Goal: Manage account settings

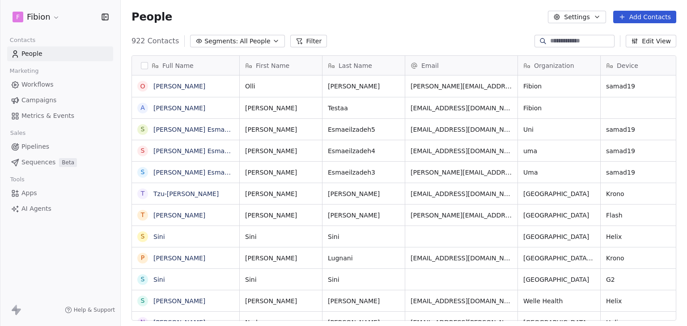
scroll to position [7, 7]
click at [52, 15] on html "F Fibion Contacts People Marketing Workflows Campaigns Metrics & Events Sales P…" at bounding box center [343, 163] width 687 height 326
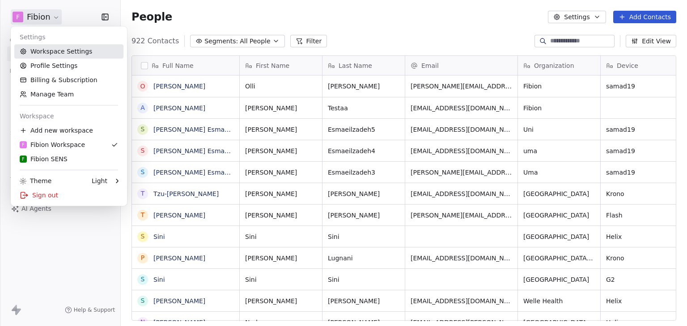
click at [85, 52] on link "Workspace Settings" at bounding box center [68, 51] width 109 height 14
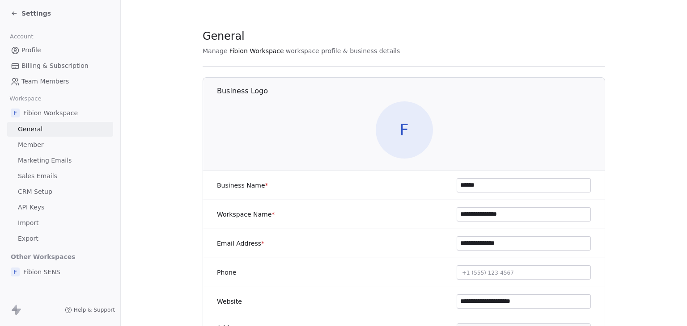
click at [55, 174] on link "Sales Emails" at bounding box center [60, 176] width 106 height 15
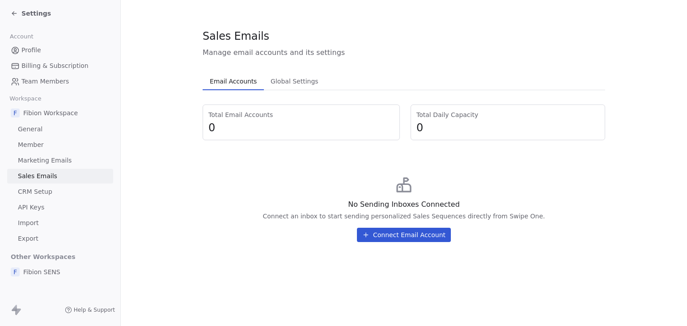
click at [34, 10] on span "Settings" at bounding box center [36, 13] width 30 height 9
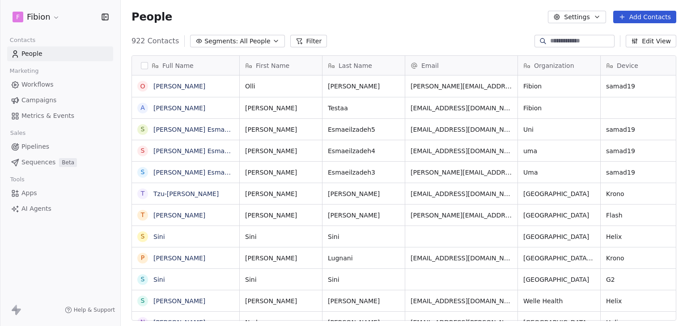
scroll to position [280, 559]
click at [38, 17] on html "F Fibion Contacts People Marketing Workflows Campaigns Metrics & Events Sales P…" at bounding box center [343, 163] width 687 height 326
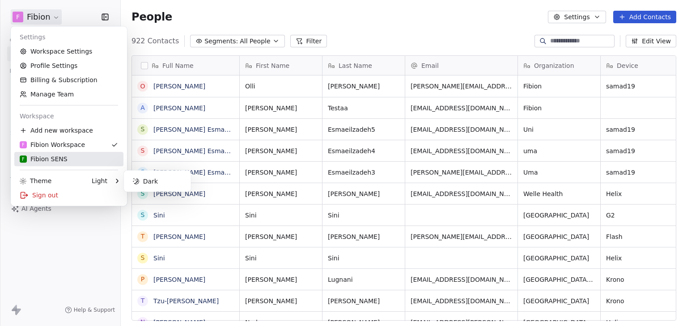
click at [50, 162] on div "F Fibion SENS" at bounding box center [44, 159] width 48 height 9
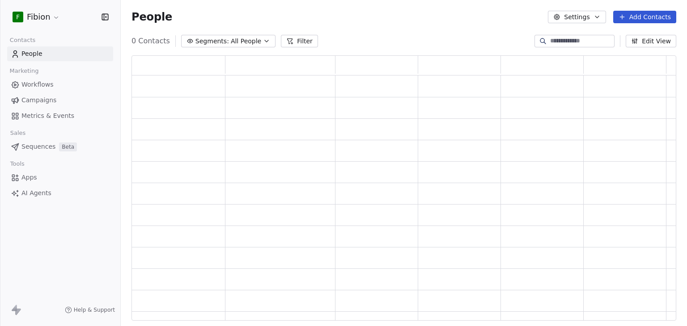
scroll to position [258, 537]
click at [53, 86] on link "Workflows" at bounding box center [60, 84] width 106 height 15
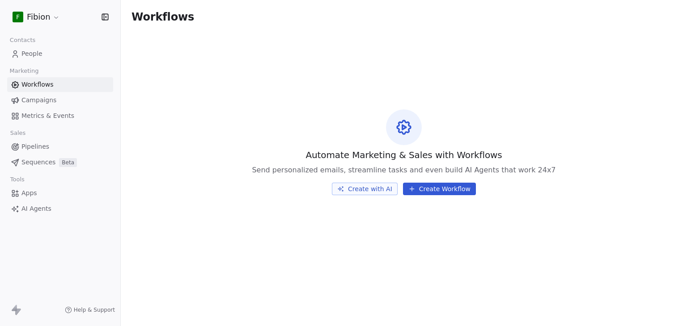
click at [47, 22] on html "F Fibion Contacts People Marketing Workflows Campaigns Metrics & Events Sales P…" at bounding box center [343, 163] width 687 height 326
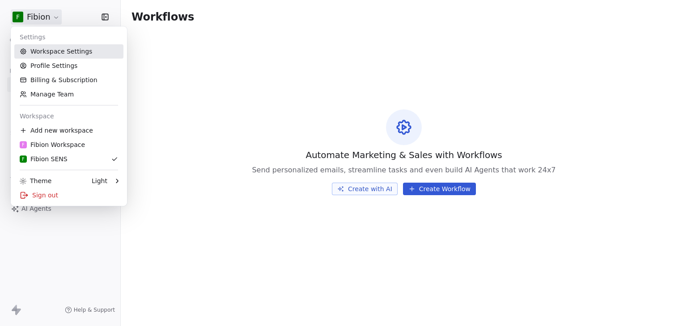
click at [53, 51] on link "Workspace Settings" at bounding box center [68, 51] width 109 height 14
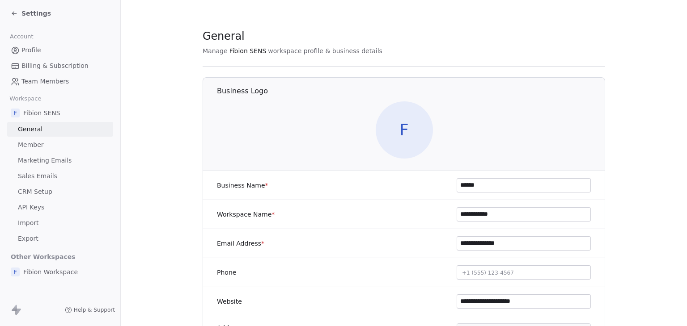
click at [43, 181] on span "Sales Emails" at bounding box center [37, 176] width 39 height 9
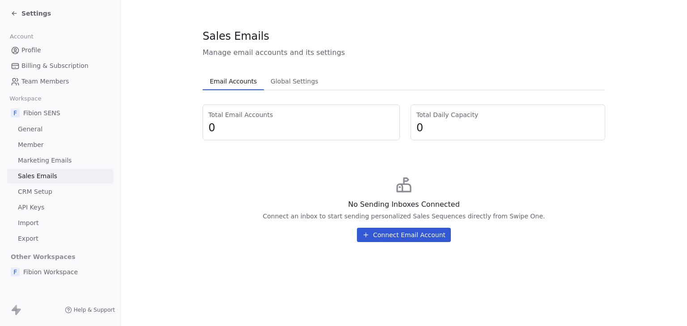
click at [406, 237] on button "Connect Email Account" at bounding box center [404, 235] width 94 height 14
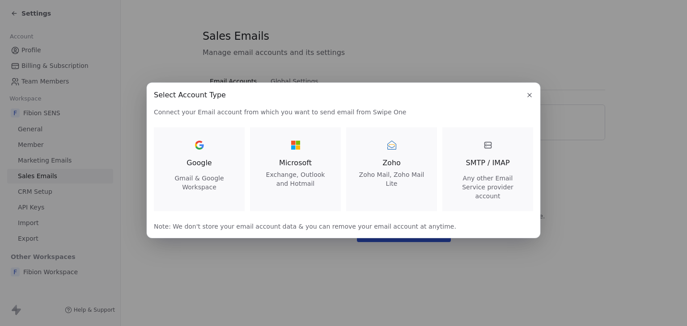
click at [478, 269] on div "Select Account Type Select Account Type Connect your Email account from which y…" at bounding box center [343, 163] width 687 height 326
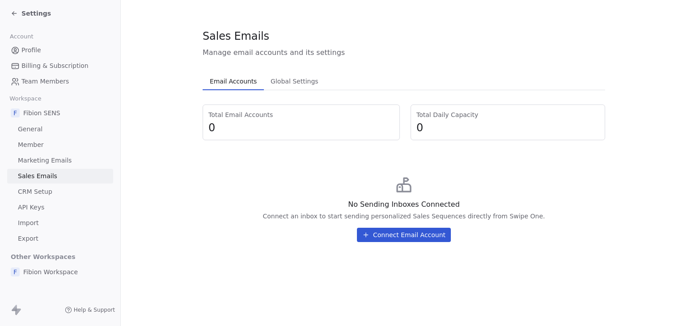
click at [419, 236] on button "Connect Email Account" at bounding box center [404, 235] width 94 height 14
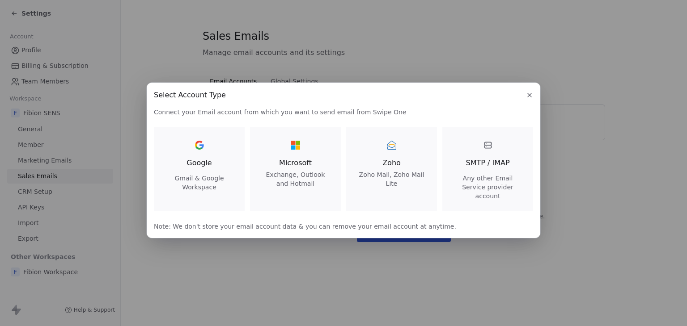
click at [208, 162] on span "Google" at bounding box center [198, 163] width 25 height 11
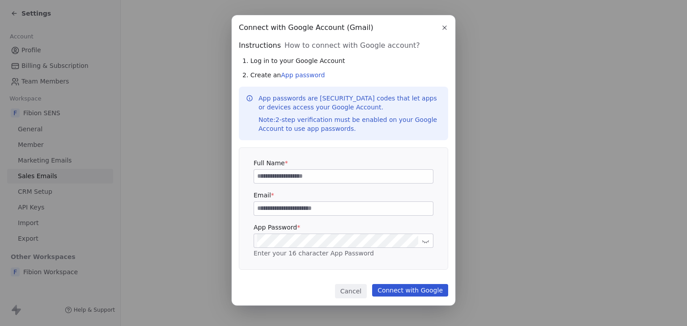
click at [443, 30] on icon "button" at bounding box center [444, 27] width 7 height 7
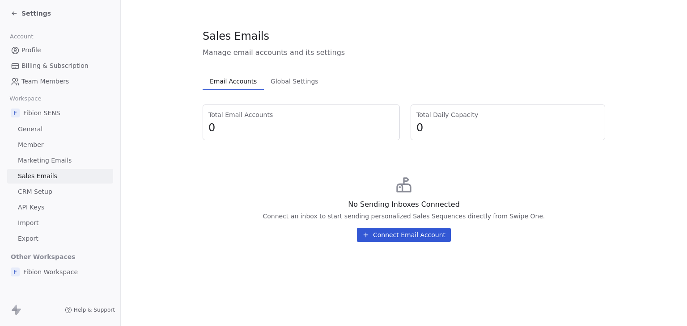
click at [16, 13] on icon at bounding box center [14, 13] width 4 height 0
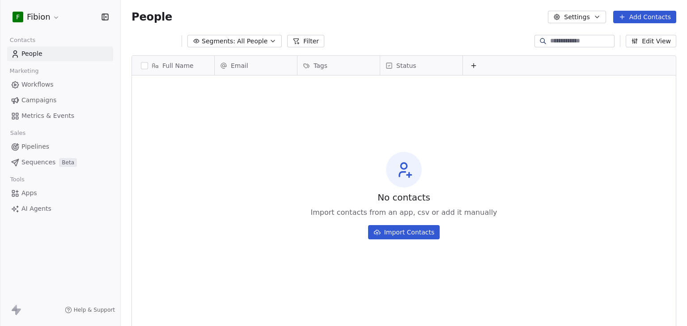
scroll to position [280, 559]
click at [445, 137] on div "No contacts Import contacts from an app, csv or add it manually Import Contacts" at bounding box center [404, 195] width 544 height 237
click at [55, 17] on html "F Fibion Contacts People Marketing Workflows Campaigns Metrics & Events Sales P…" at bounding box center [343, 163] width 687 height 326
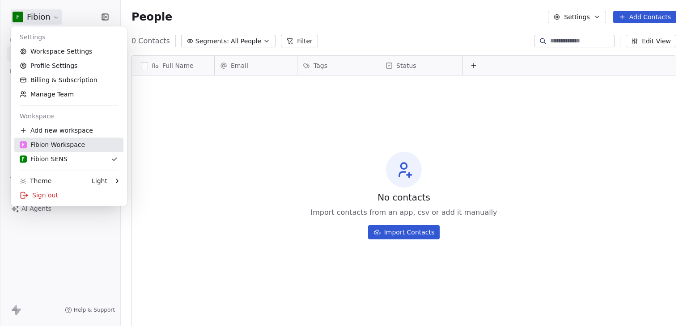
click at [65, 144] on div "F Fibion Workspace" at bounding box center [52, 144] width 65 height 9
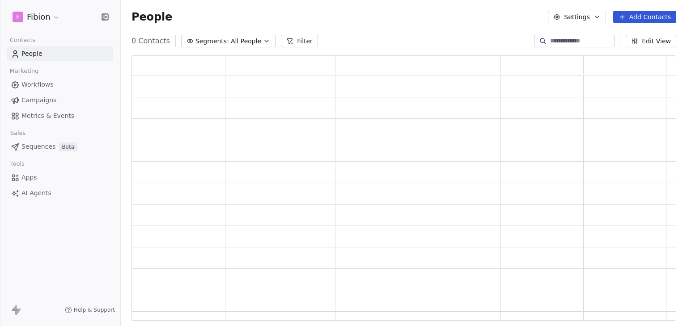
scroll to position [258, 537]
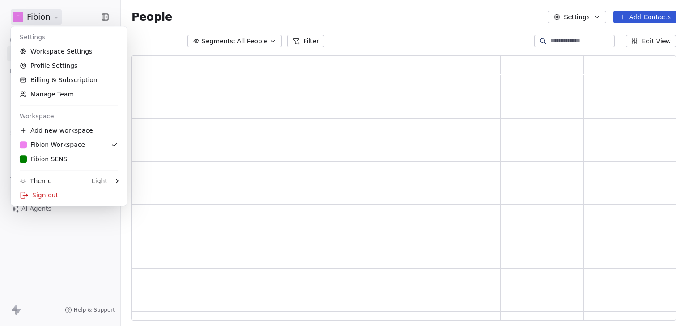
click at [43, 21] on html "F Fibion Contacts People Marketing Workflows Campaigns Metrics & Events Sales P…" at bounding box center [343, 163] width 687 height 326
click at [46, 50] on link "Workspace Settings" at bounding box center [68, 51] width 109 height 14
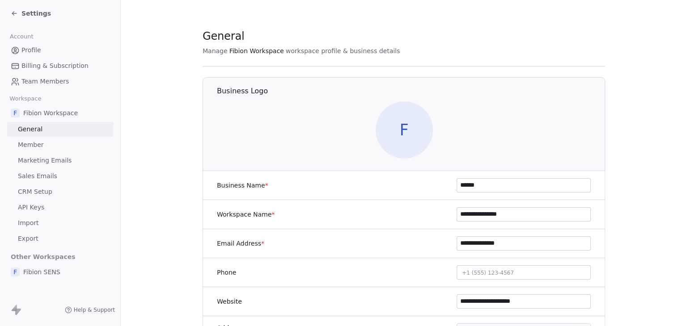
click at [27, 162] on span "Marketing Emails" at bounding box center [45, 160] width 54 height 9
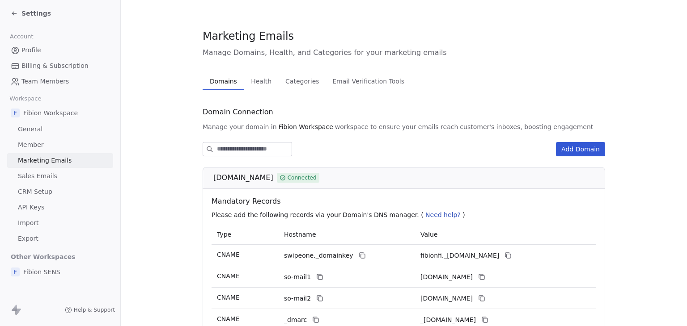
click at [32, 10] on span "Settings" at bounding box center [36, 13] width 30 height 9
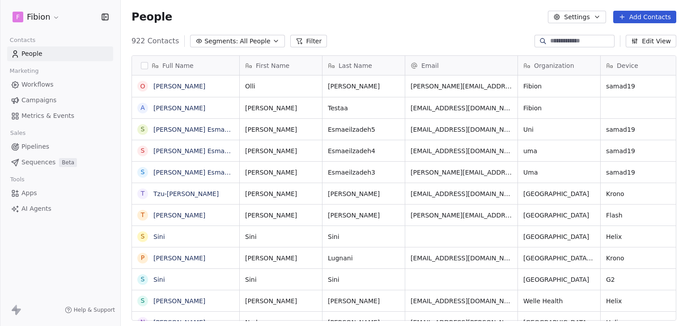
scroll to position [280, 559]
click at [36, 18] on html "F Fibion Contacts People Marketing Workflows Campaigns Metrics & Events Sales P…" at bounding box center [343, 163] width 687 height 326
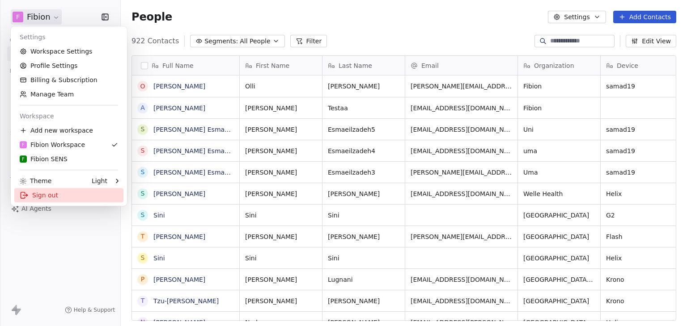
click at [49, 192] on div "Sign out" at bounding box center [68, 195] width 109 height 14
